Goal: Task Accomplishment & Management: Manage account settings

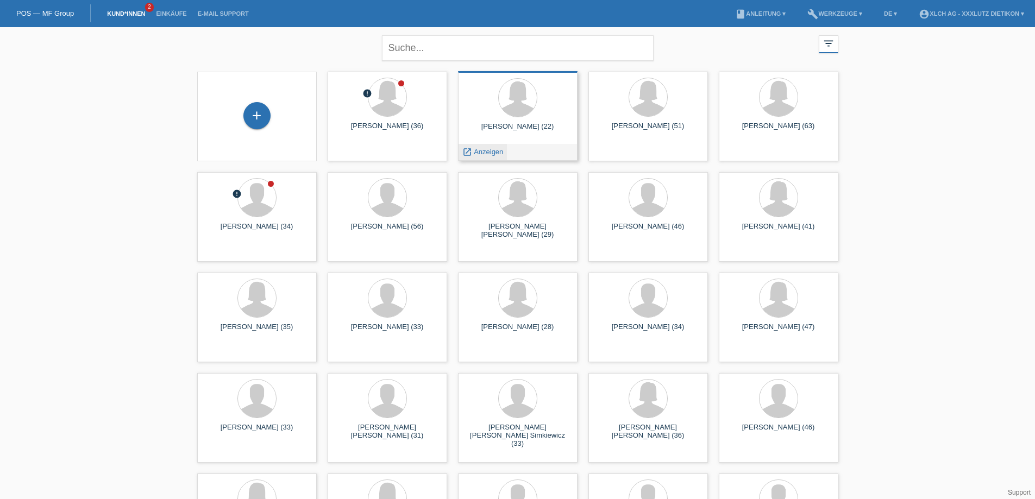
click at [487, 154] on span "Anzeigen" at bounding box center [488, 152] width 29 height 8
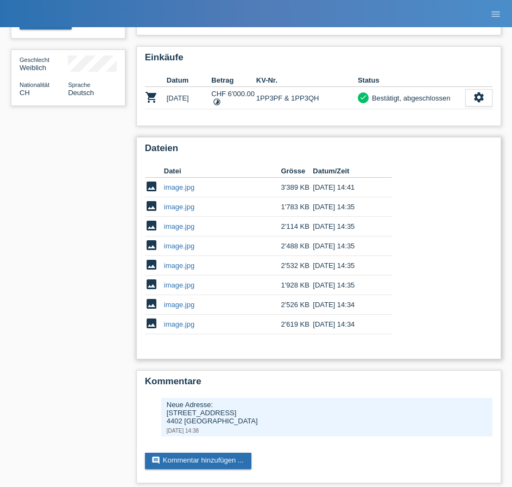
scroll to position [170, 0]
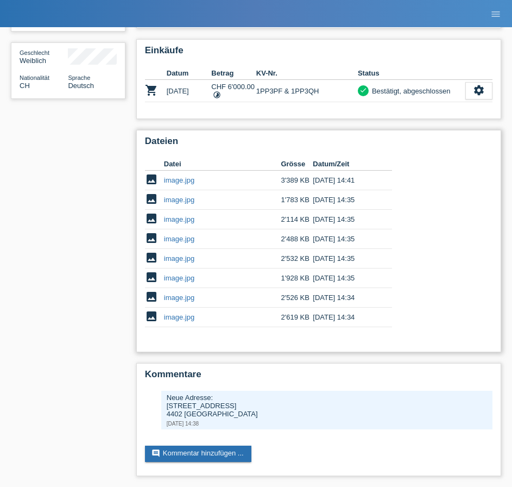
click at [180, 314] on link "image.jpg" at bounding box center [179, 317] width 30 height 8
click at [172, 239] on link "image.jpg" at bounding box center [179, 239] width 30 height 8
click at [189, 180] on link "image.jpg" at bounding box center [179, 180] width 30 height 8
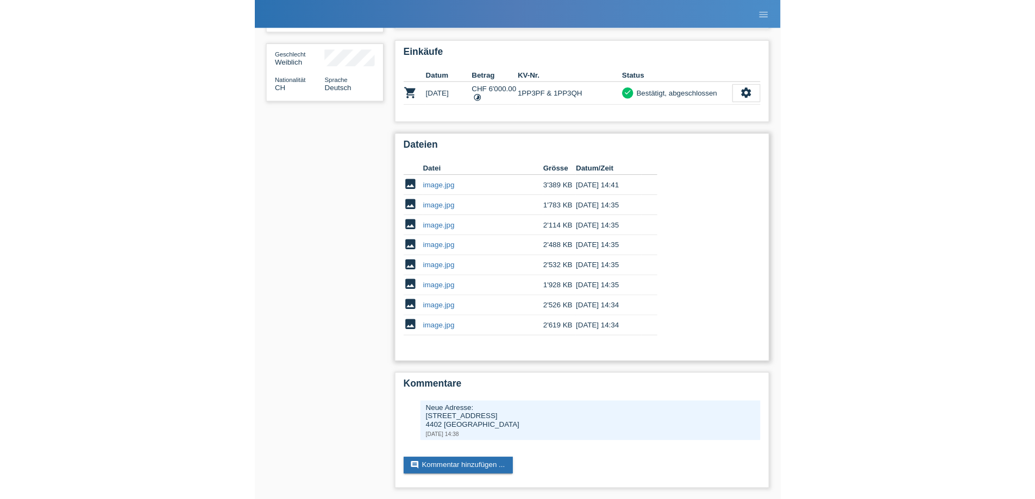
scroll to position [141, 0]
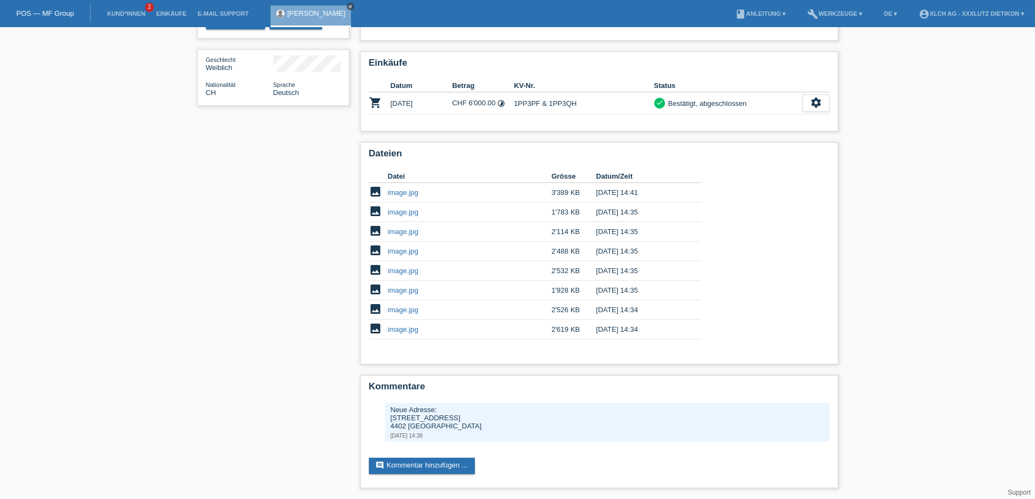
click at [348, 7] on icon "close" at bounding box center [350, 6] width 5 height 5
click at [127, 12] on link "Kund*innen" at bounding box center [126, 13] width 49 height 7
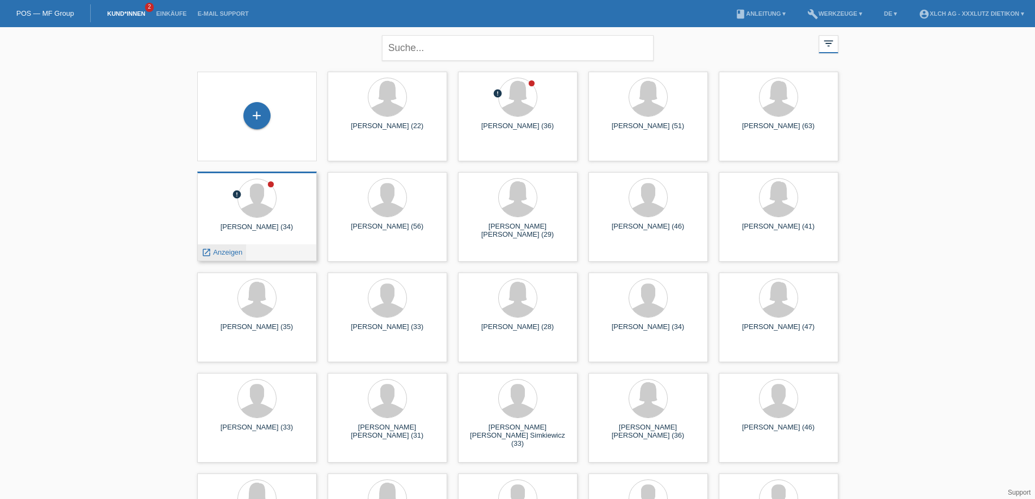
click at [235, 250] on span "Anzeigen" at bounding box center [227, 252] width 29 height 8
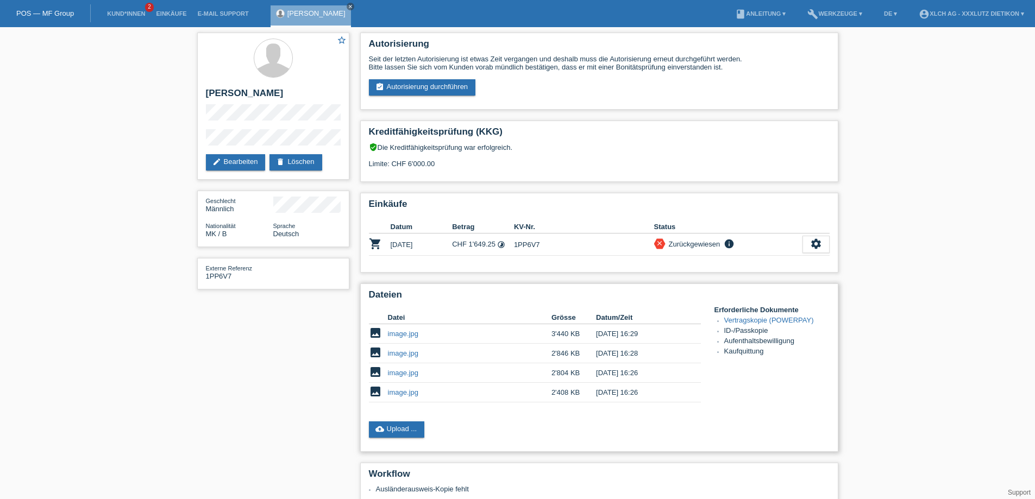
click at [397, 334] on link "image.jpg" at bounding box center [403, 334] width 30 height 8
click at [410, 374] on link "image.jpg" at bounding box center [403, 373] width 30 height 8
click at [109, 90] on div "star_border Enes Hamiti edit Bearbeiten delete Löschen Geschlecht Männlich Nati…" at bounding box center [517, 363] width 1035 height 673
click at [131, 13] on link "Kund*innen" at bounding box center [126, 13] width 49 height 7
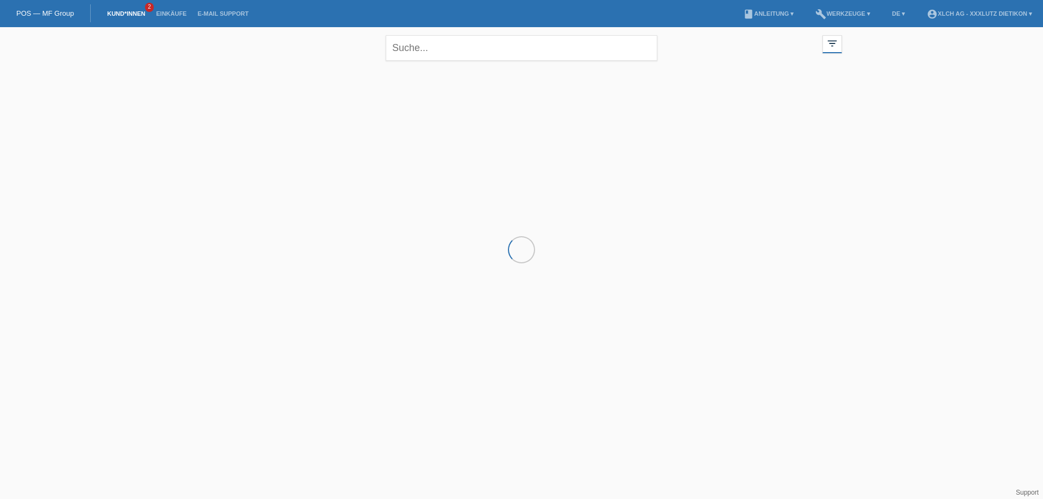
click at [165, 12] on link "Einkäufe" at bounding box center [170, 13] width 41 height 7
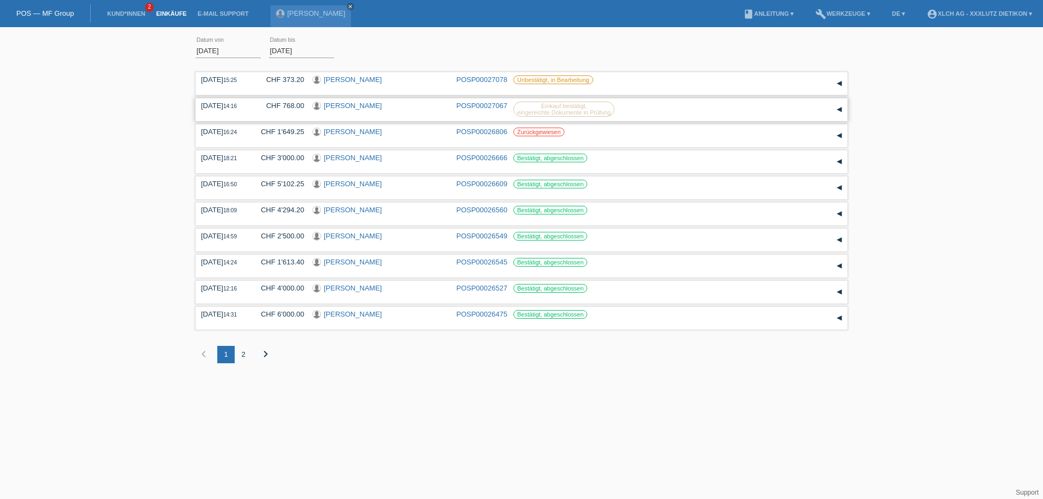
click at [349, 104] on link "[PERSON_NAME]" at bounding box center [353, 106] width 58 height 8
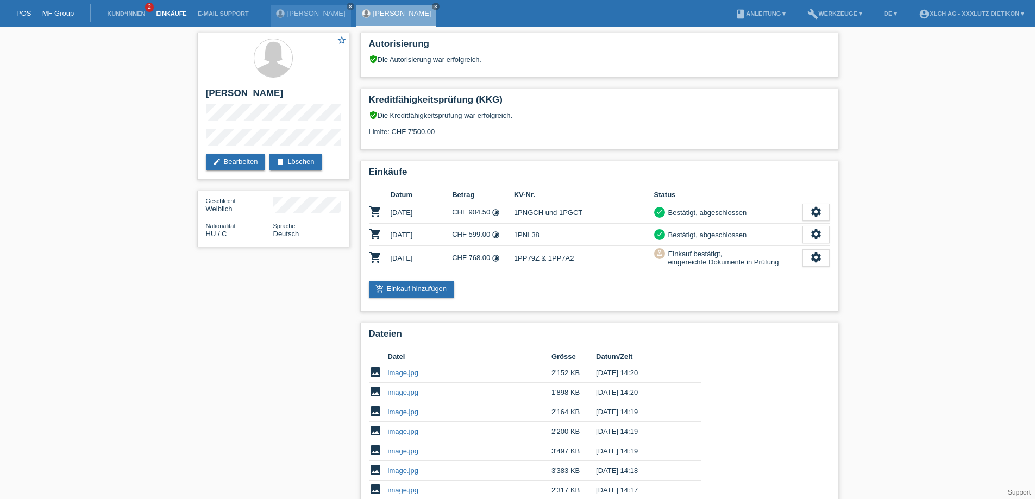
click at [166, 14] on link "Einkäufe" at bounding box center [170, 13] width 41 height 7
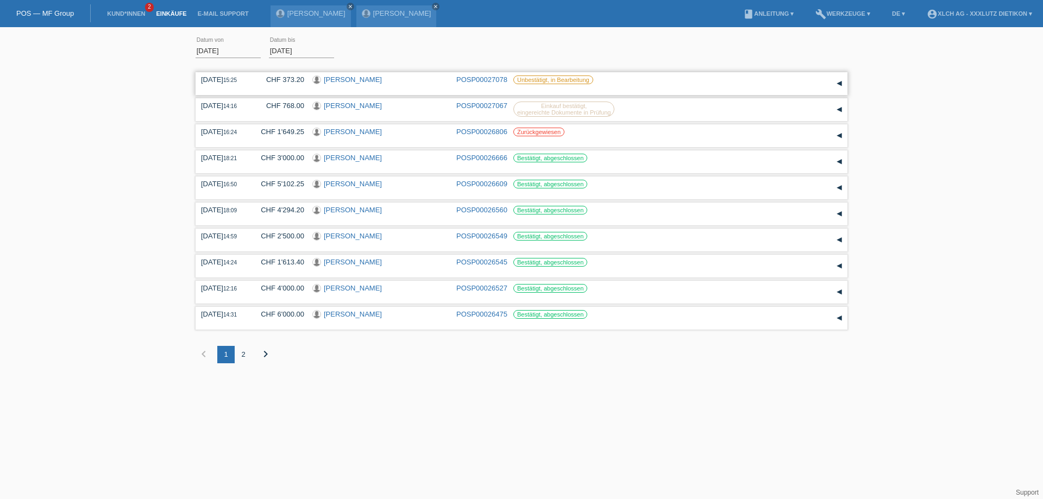
click at [349, 76] on link "[PERSON_NAME]" at bounding box center [353, 80] width 58 height 8
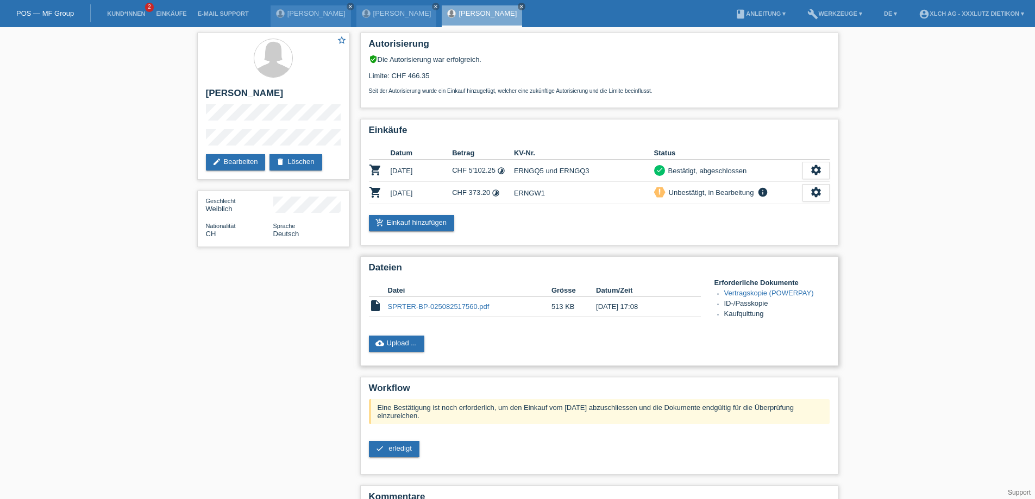
scroll to position [58, 0]
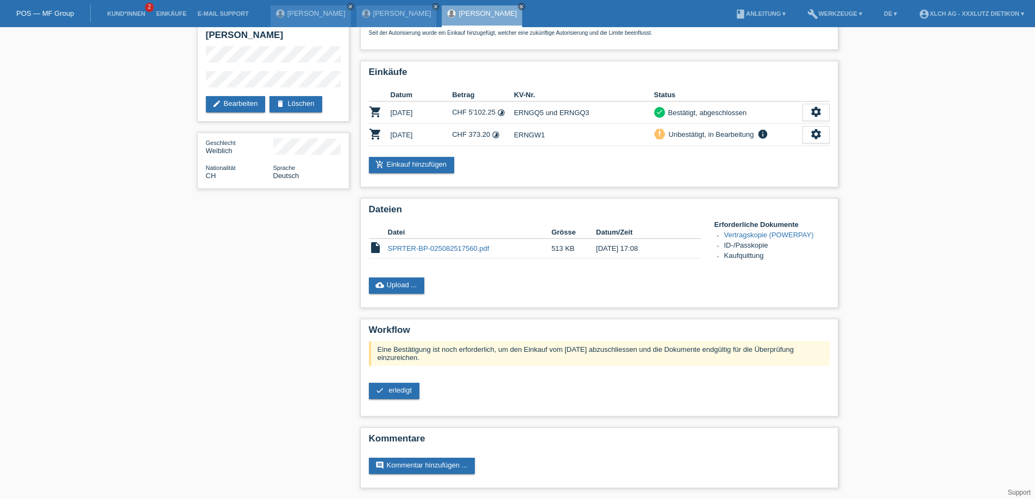
click at [166, 283] on div "star_border Minire Ahmetaj edit Bearbeiten delete Löschen Geschlecht Weiblich N…" at bounding box center [517, 234] width 1035 height 530
click at [466, 246] on link "SPRTER-BP-025082517560.pdf" at bounding box center [439, 248] width 102 height 8
click at [160, 12] on link "Einkäufe" at bounding box center [170, 13] width 41 height 7
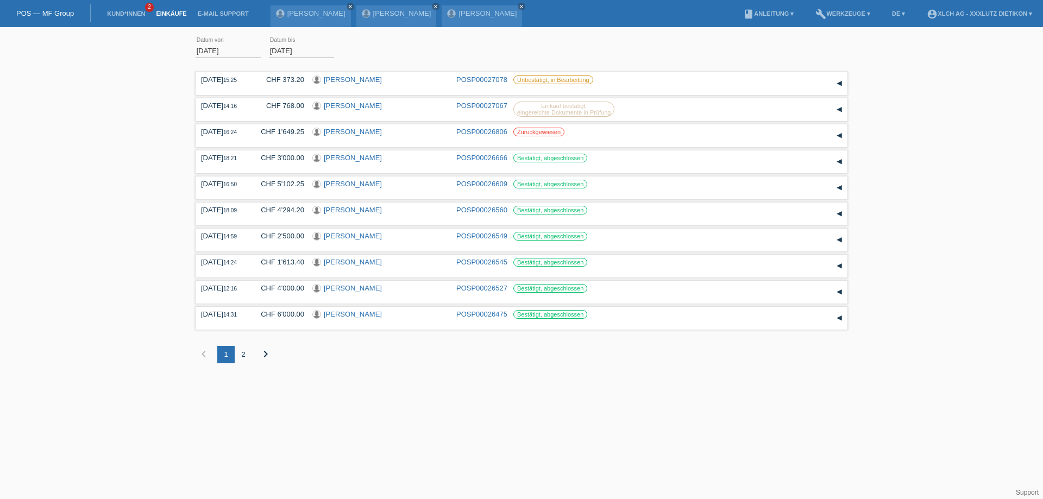
click at [242, 355] on div "2" at bounding box center [243, 354] width 17 height 17
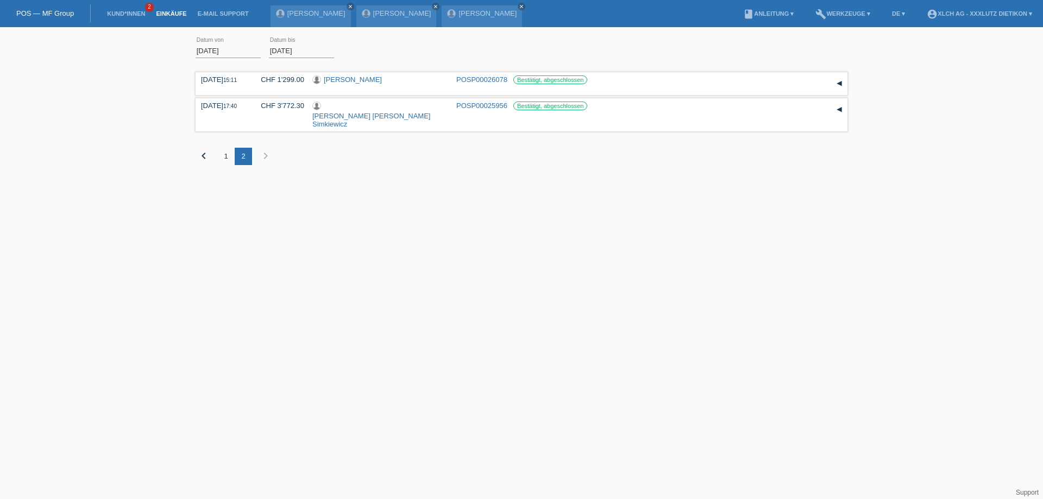
click at [206, 149] on icon "chevron_left" at bounding box center [203, 155] width 13 height 13
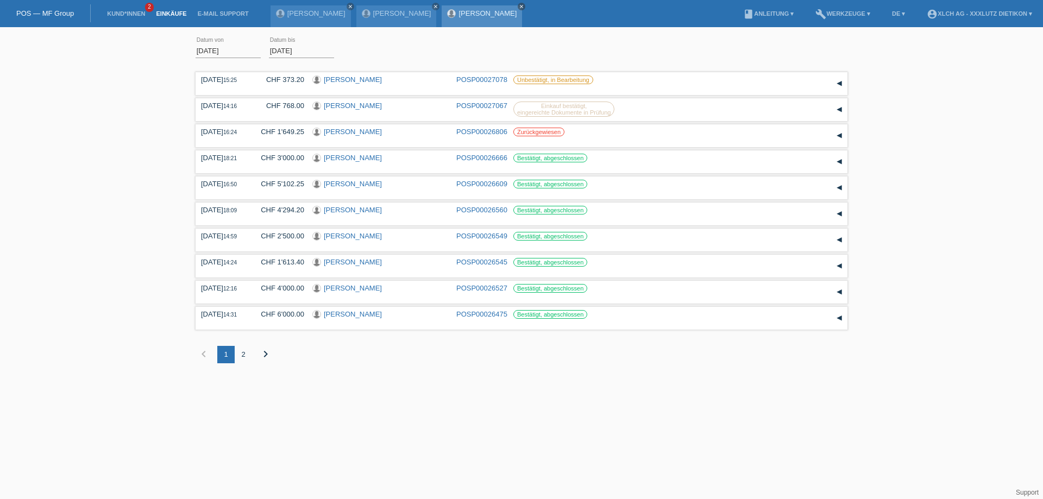
click at [519, 5] on icon "close" at bounding box center [521, 6] width 5 height 5
click at [433, 7] on icon "close" at bounding box center [435, 6] width 5 height 5
click at [348, 5] on icon "close" at bounding box center [350, 6] width 5 height 5
